Goal: Information Seeking & Learning: Find specific fact

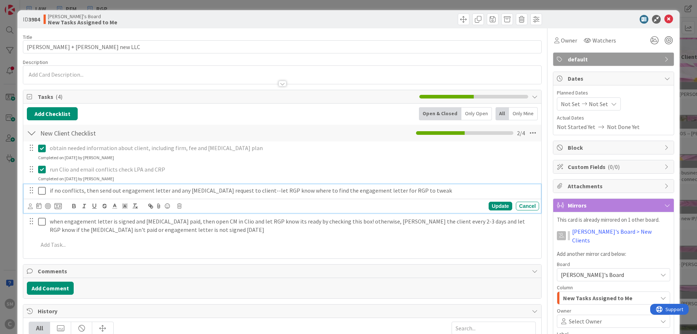
click at [43, 195] on icon at bounding box center [43, 190] width 11 height 9
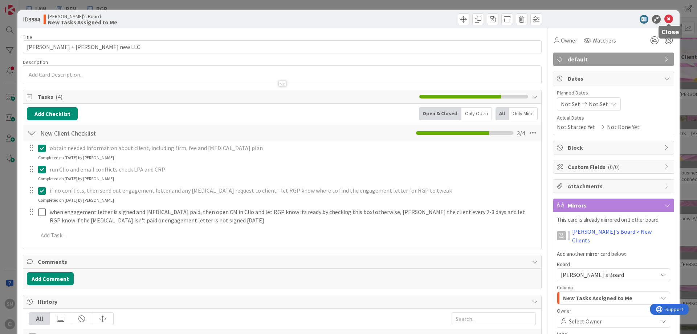
click at [671, 19] on icon at bounding box center [669, 19] width 9 height 9
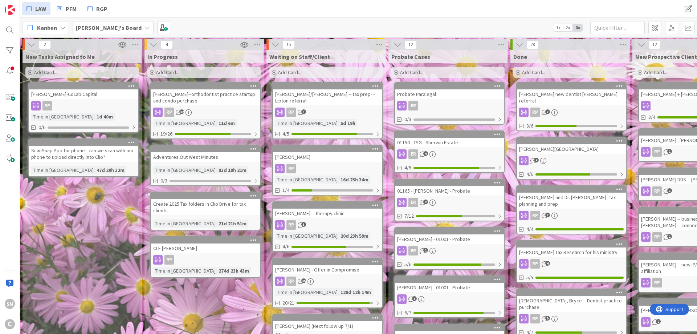
drag, startPoint x: 135, startPoint y: 288, endPoint x: 32, endPoint y: 275, distance: 104.6
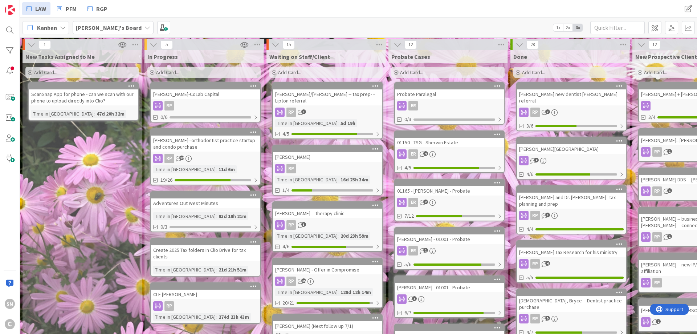
click at [200, 92] on div "[PERSON_NAME]-CoLab Capital" at bounding box center [205, 93] width 109 height 9
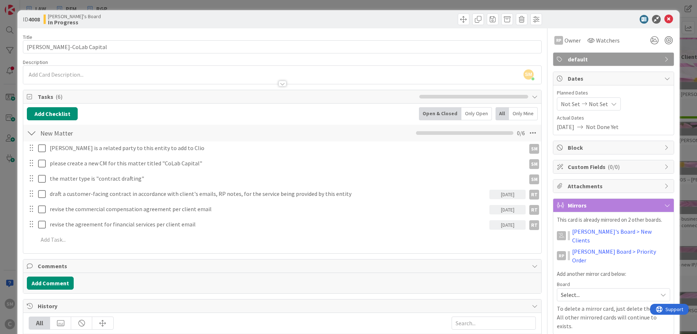
click at [16, 206] on div "ID 4008 [PERSON_NAME]'s Board In Progress Title 19 / 128 [PERSON_NAME]-CoLab Ca…" at bounding box center [348, 167] width 697 height 334
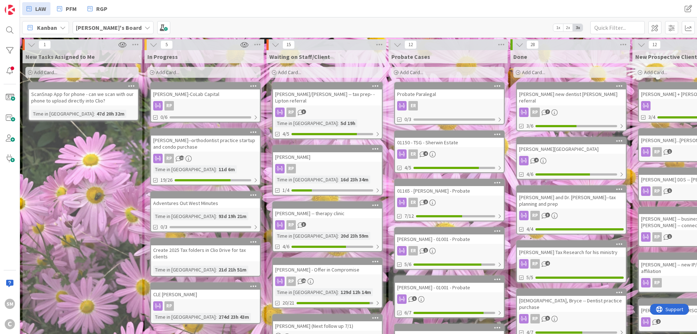
click at [205, 95] on div "[PERSON_NAME]-CoLab Capital" at bounding box center [205, 93] width 109 height 9
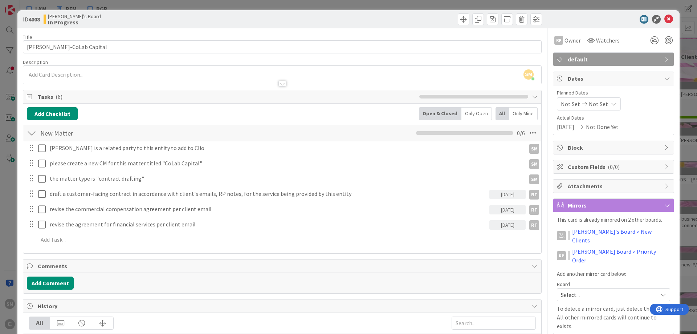
click at [8, 188] on div "ID 4008 [PERSON_NAME]'s Board In Progress Title 19 / 128 [PERSON_NAME]-CoLab Ca…" at bounding box center [348, 167] width 697 height 334
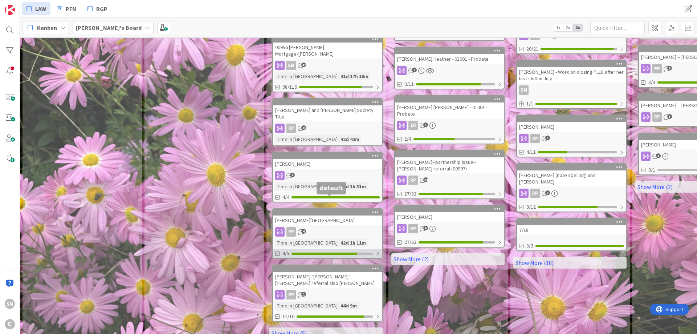
scroll to position [333, 0]
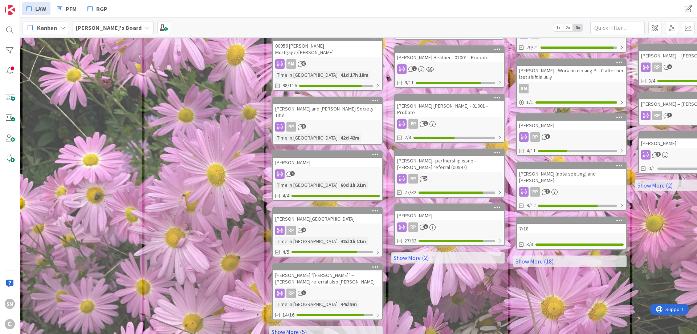
click at [314, 326] on link "Show More (5)" at bounding box center [325, 332] width 113 height 12
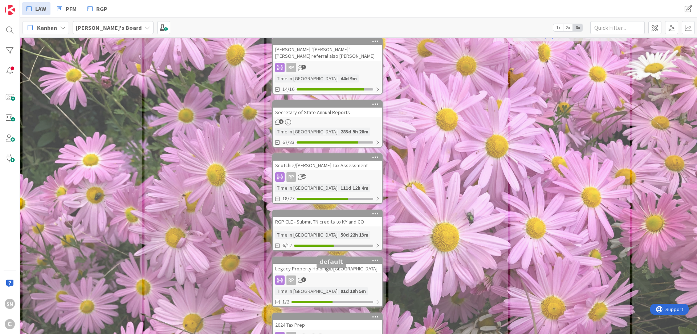
scroll to position [602, 0]
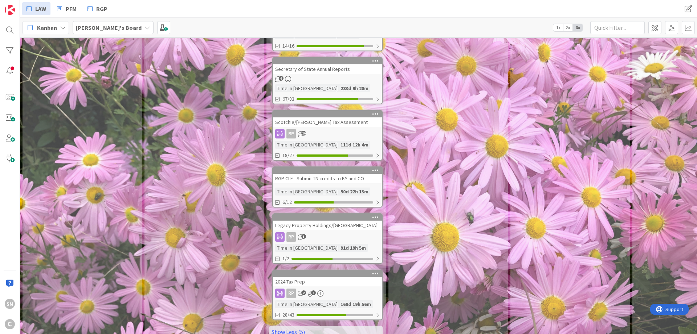
click at [323, 64] on div "Secretary of State Annual Reports" at bounding box center [327, 68] width 109 height 9
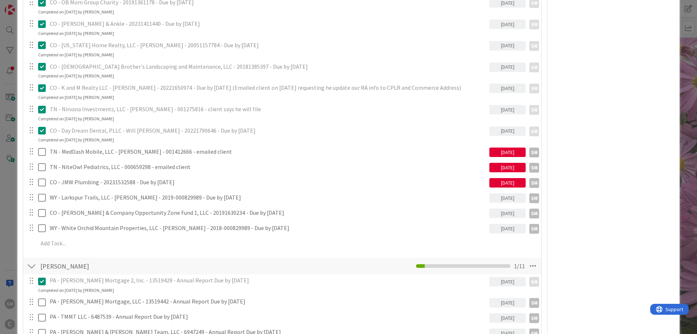
scroll to position [872, 0]
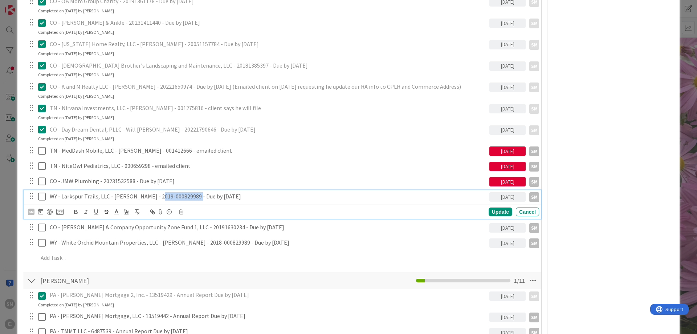
drag, startPoint x: 157, startPoint y: 198, endPoint x: 195, endPoint y: 198, distance: 38.1
click at [195, 198] on p "WY - Larkspur Trails, LLC - [PERSON_NAME] - 2019-000829989 - Due by [DATE]" at bounding box center [268, 196] width 437 height 8
copy p "2019-000829989"
click at [579, 194] on div "Owner Watchers default Dates Planned Dates Not Set Not Set Actual Dates [DATE] …" at bounding box center [613, 123] width 121 height 1932
click at [41, 195] on icon at bounding box center [43, 196] width 11 height 9
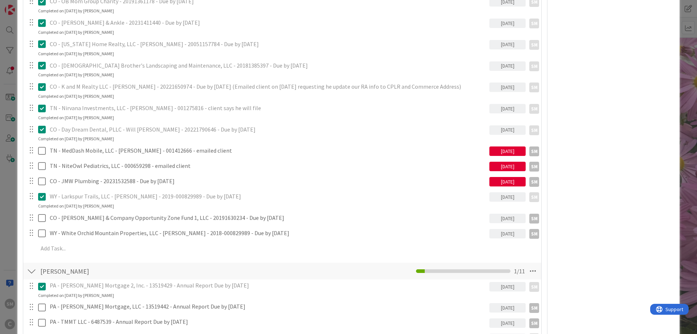
click at [40, 196] on icon at bounding box center [43, 196] width 11 height 9
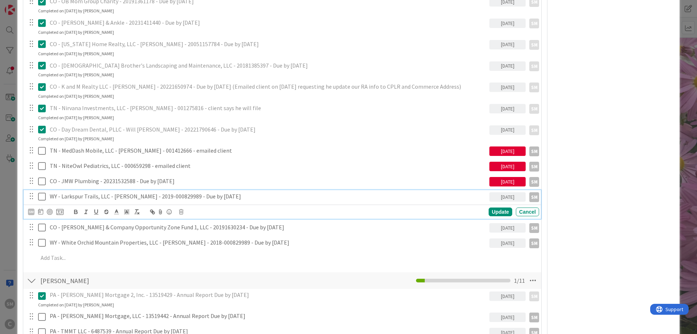
drag, startPoint x: 176, startPoint y: 195, endPoint x: 237, endPoint y: 200, distance: 60.9
click at [177, 195] on p "WY - Larkspur Trails, LLC - [PERSON_NAME] - 2019-000829989 - Due by [DATE]" at bounding box center [268, 196] width 437 height 8
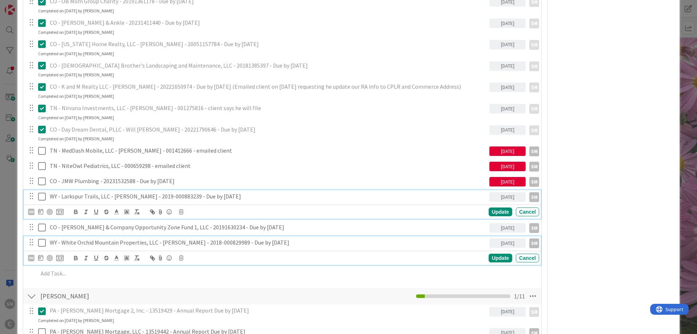
click at [134, 242] on p "WY - White Orchid Mountain Properties, LLC - [PERSON_NAME] - 2018-000829989 - D…" at bounding box center [268, 242] width 437 height 8
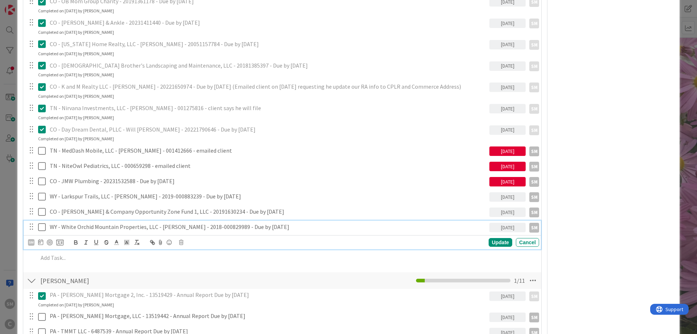
click at [224, 226] on p "WY - White Orchid Mountain Properties, LLC - [PERSON_NAME] - 2018-000829989 - D…" at bounding box center [268, 227] width 437 height 8
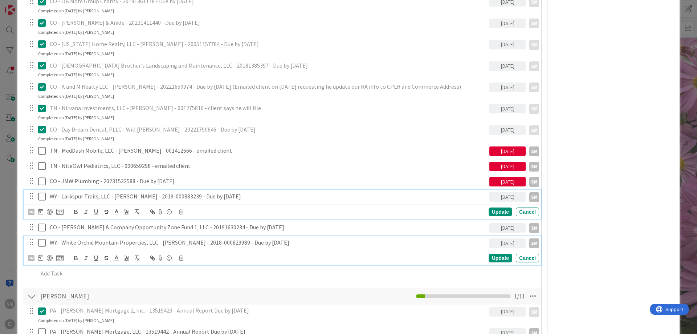
click at [42, 197] on icon at bounding box center [43, 196] width 11 height 9
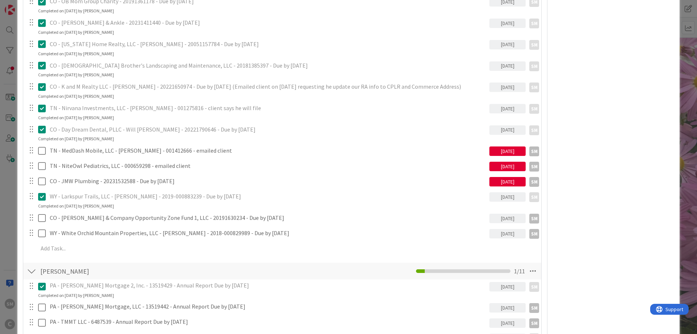
click at [609, 209] on div "Owner SM default Dates Planned Dates Not Set Not Set Actual Dates [DATE] Not Do…" at bounding box center [613, 118] width 121 height 1922
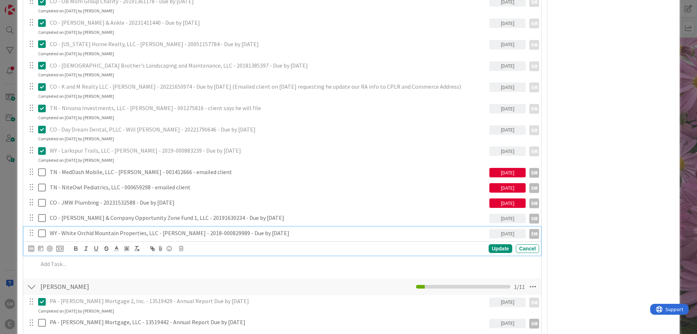
click at [42, 235] on icon at bounding box center [43, 233] width 11 height 9
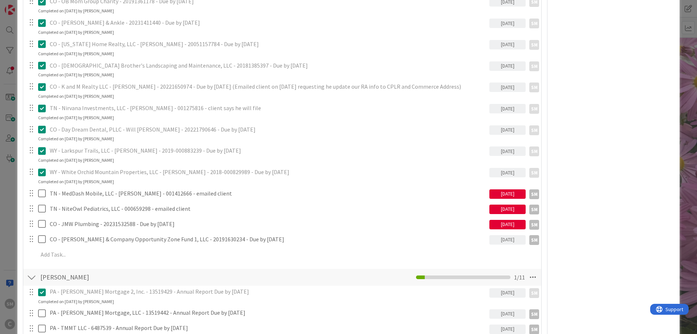
click at [644, 237] on div "Owner SM default Dates Planned Dates Not Set Not Set Actual Dates [DATE] Not Do…" at bounding box center [613, 121] width 121 height 1928
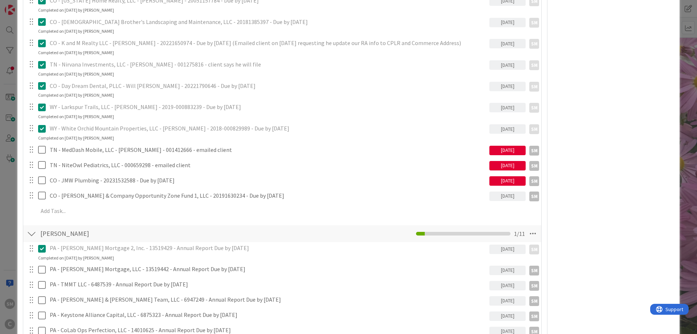
scroll to position [1090, 0]
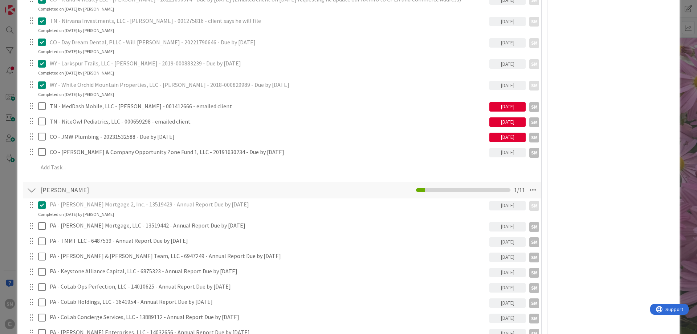
scroll to position [1002, 0]
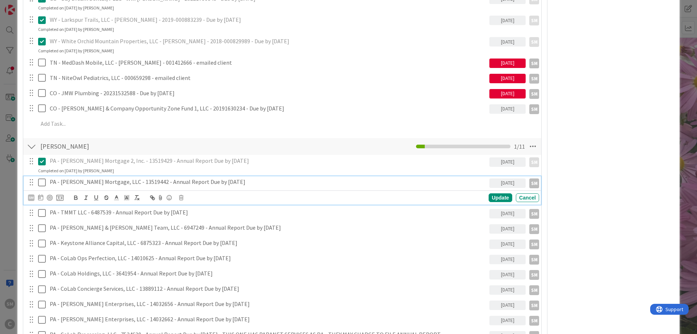
click at [42, 181] on icon at bounding box center [43, 182] width 11 height 9
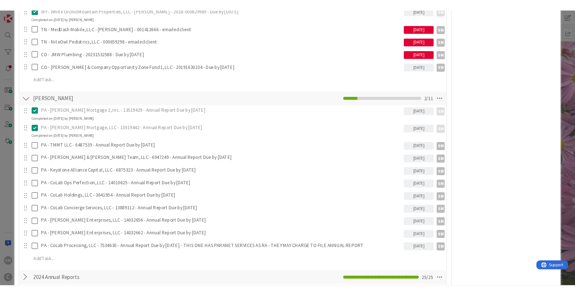
scroll to position [1046, 0]
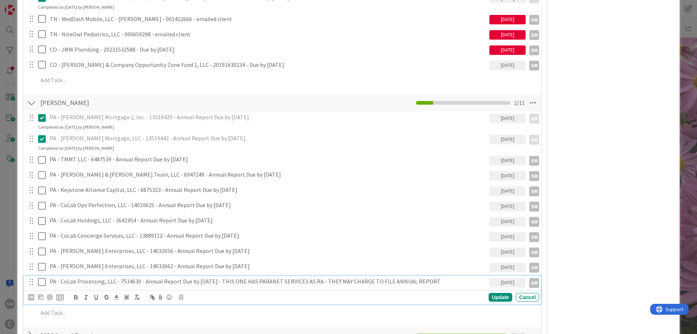
click at [335, 283] on h4 "PA - CoLab Processing, LLC - 7534630 - Annual Report Due by [DATE] - THIS ONE H…" at bounding box center [268, 281] width 437 height 7
drag, startPoint x: 467, startPoint y: 283, endPoint x: 223, endPoint y: 282, distance: 244.1
click at [223, 282] on h4 "PA - CoLab Processing, LLC - 7534630 - Annual Report Due by [DATE] - THIS ONE H…" at bounding box center [268, 281] width 437 height 7
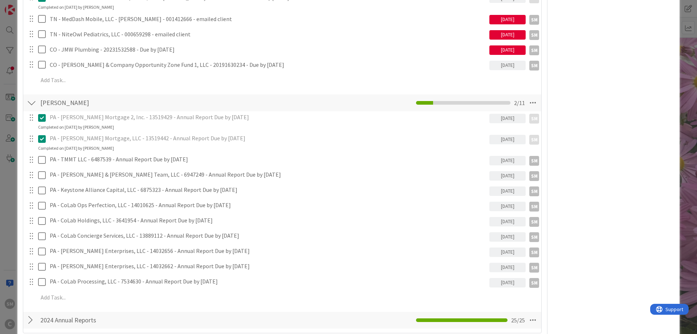
scroll to position [1002, 0]
